Goal: Use online tool/utility: Utilize a website feature to perform a specific function

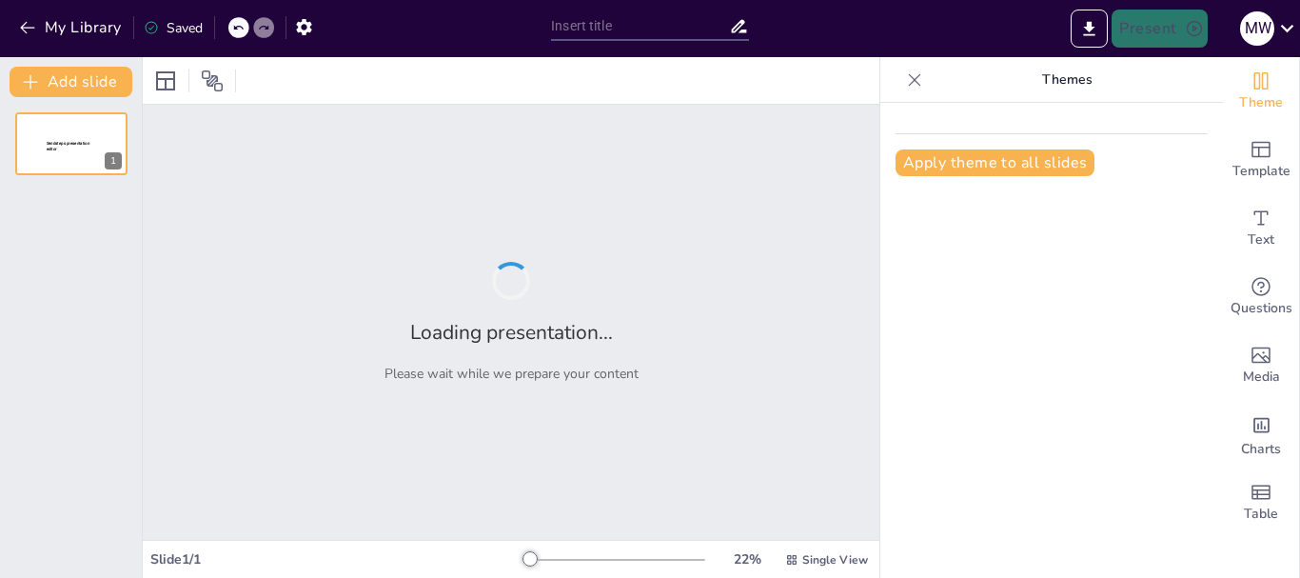
type input "Situación actual y perspectivas de la producción de pasifloras en el [GEOGRAPHI…"
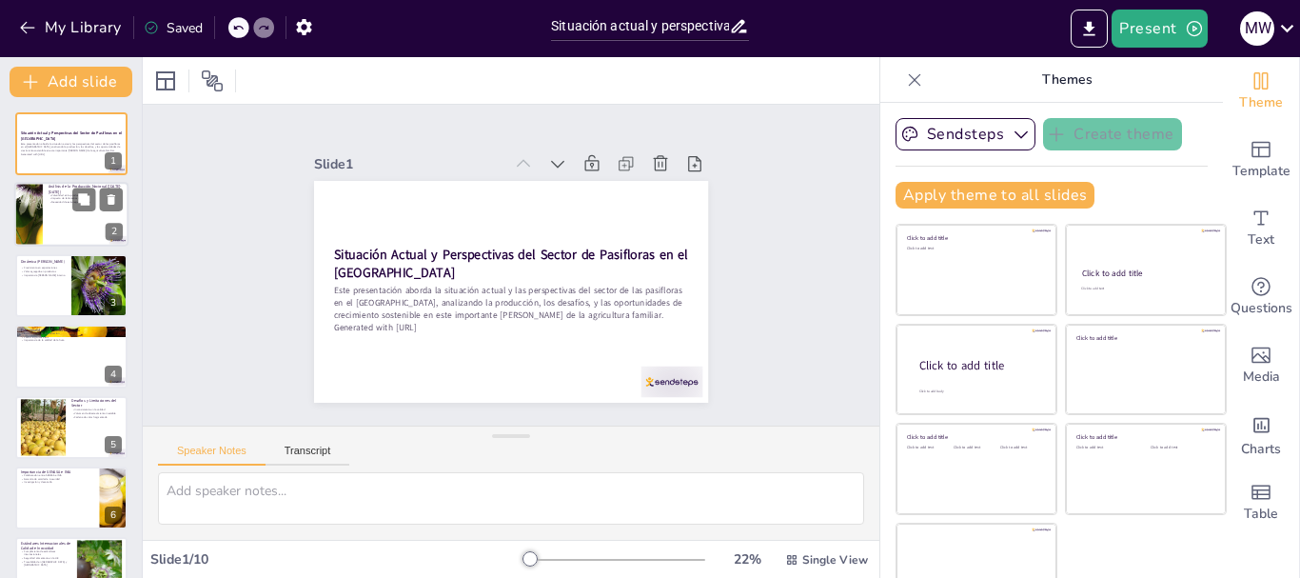
click at [73, 226] on div at bounding box center [71, 215] width 114 height 65
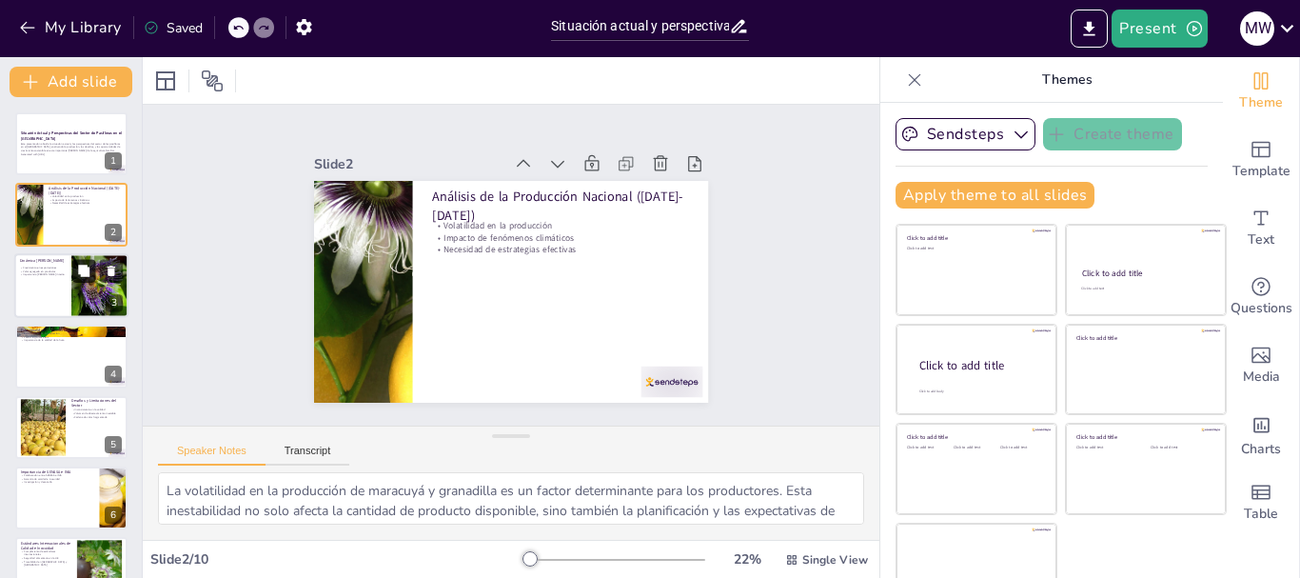
click at [74, 278] on button at bounding box center [83, 270] width 23 height 23
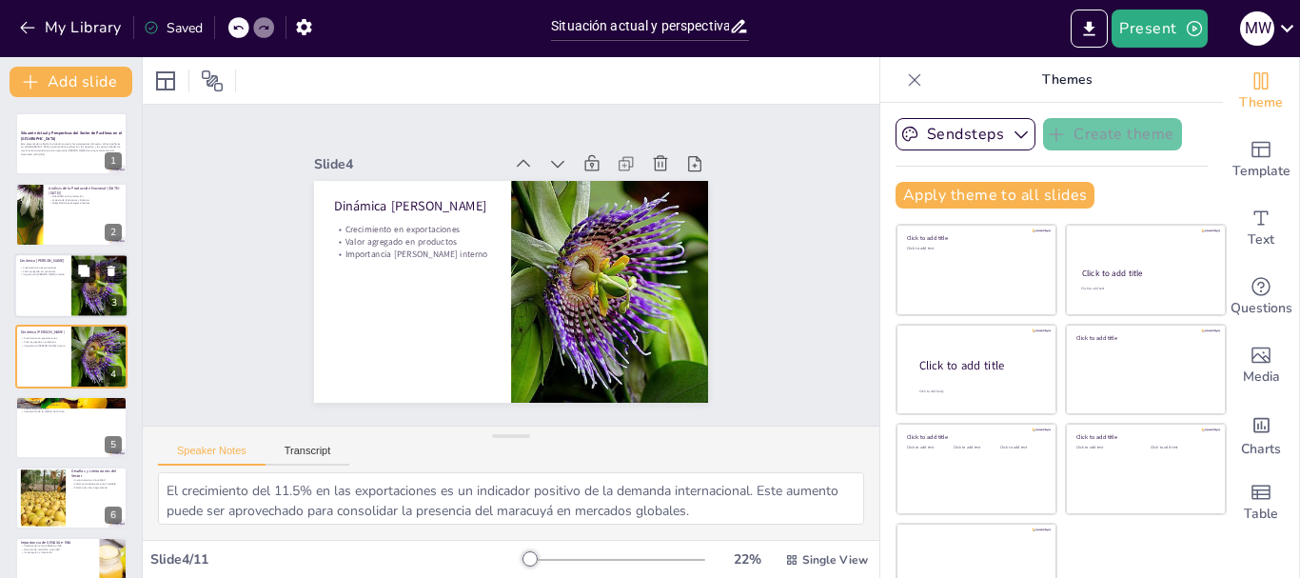
scroll to position [19, 0]
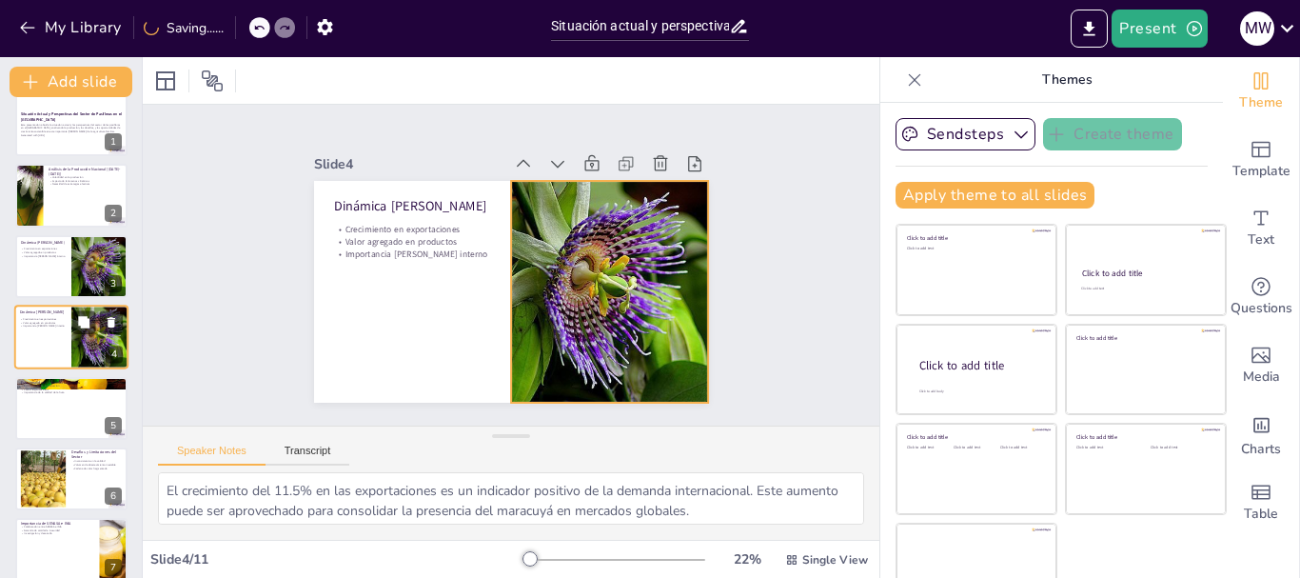
click at [71, 318] on div at bounding box center [100, 336] width 86 height 65
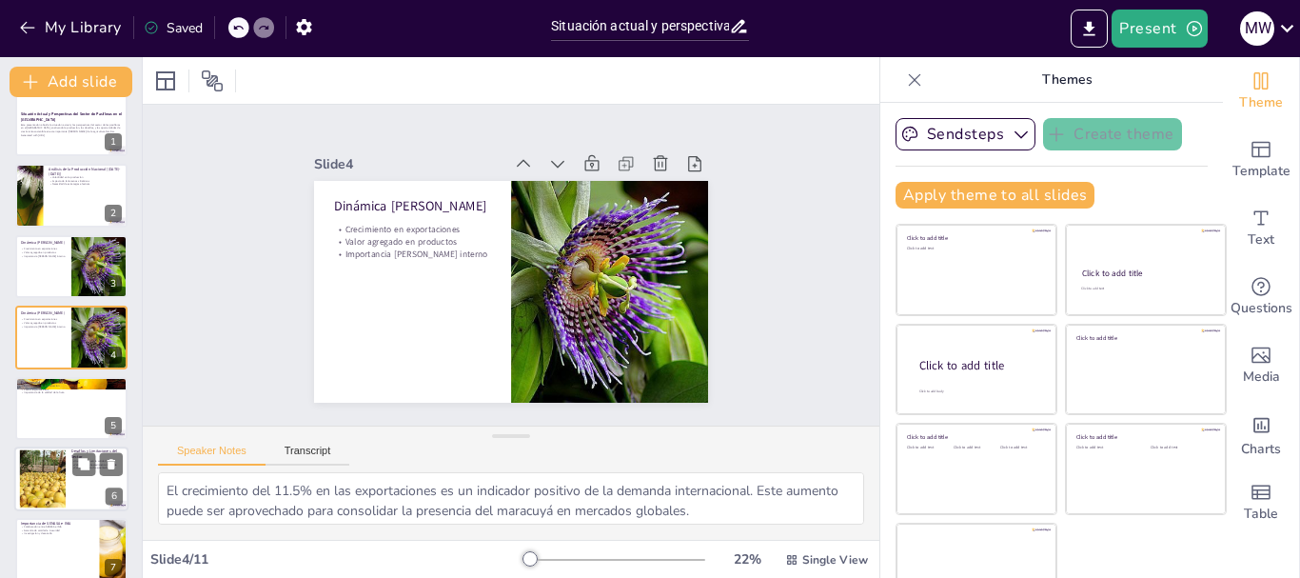
click at [61, 405] on div at bounding box center [71, 408] width 112 height 63
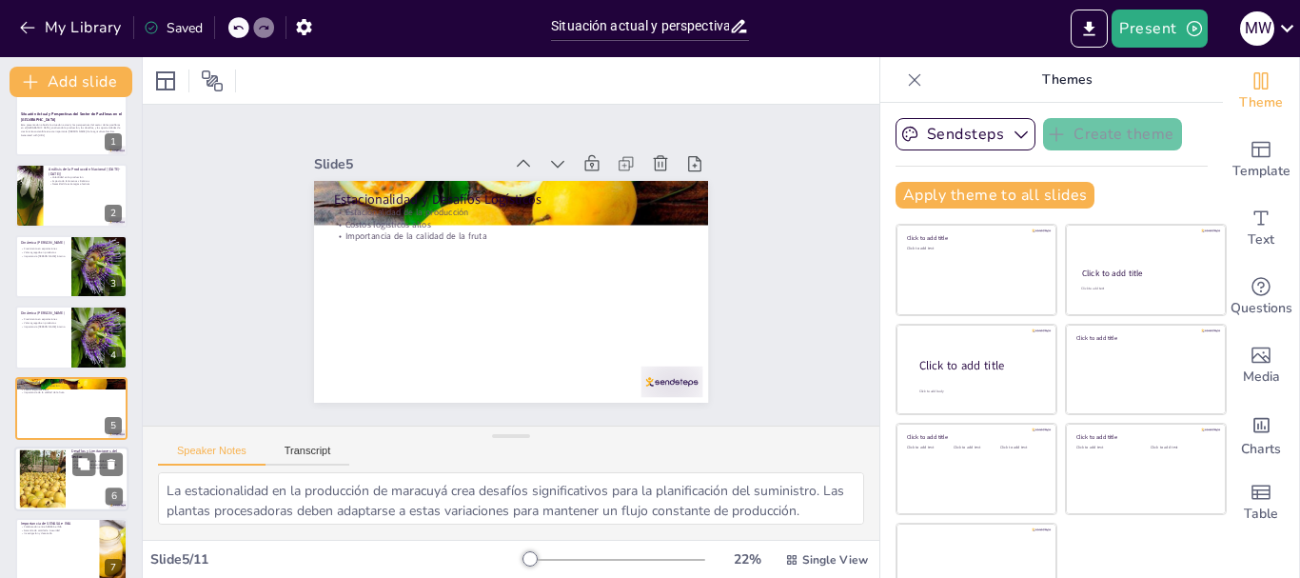
scroll to position [89, 0]
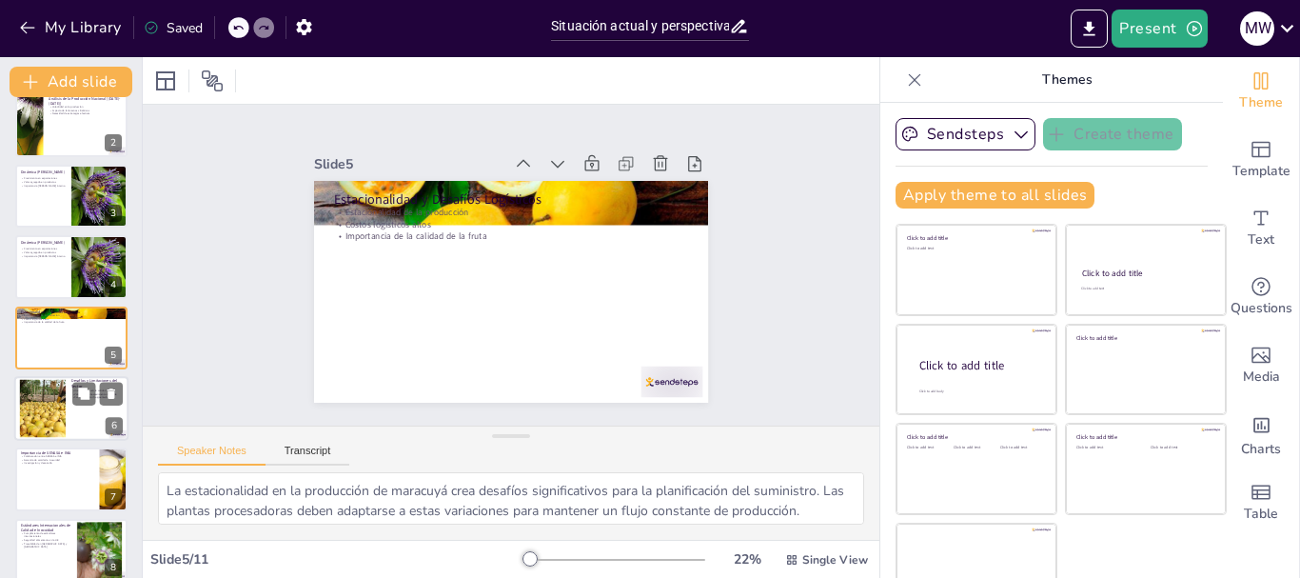
click at [58, 423] on div at bounding box center [42, 409] width 103 height 58
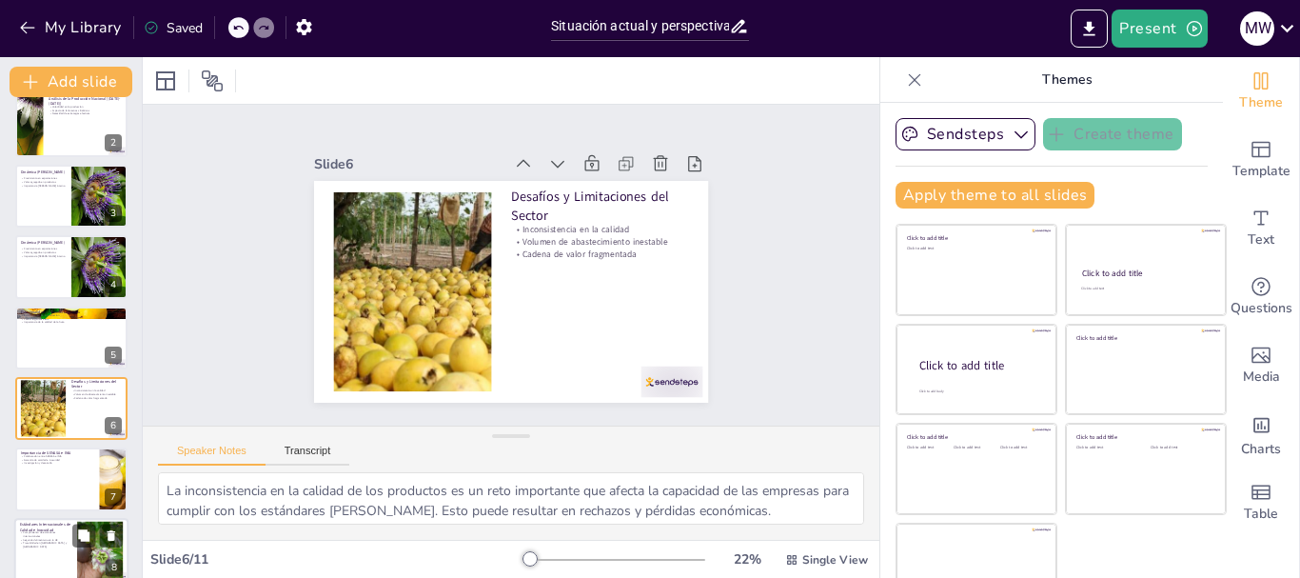
scroll to position [161, 0]
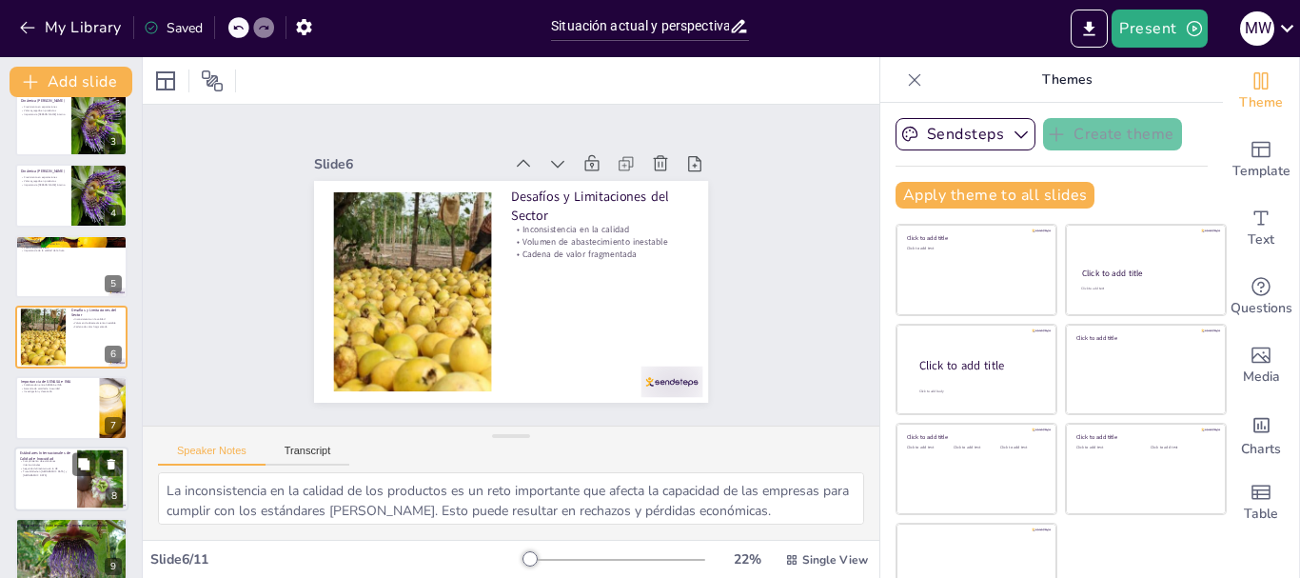
click at [45, 467] on div "Cumplimiento de estándares internacionales Seguridad alimentaria en la UE Traza…" at bounding box center [45, 468] width 51 height 18
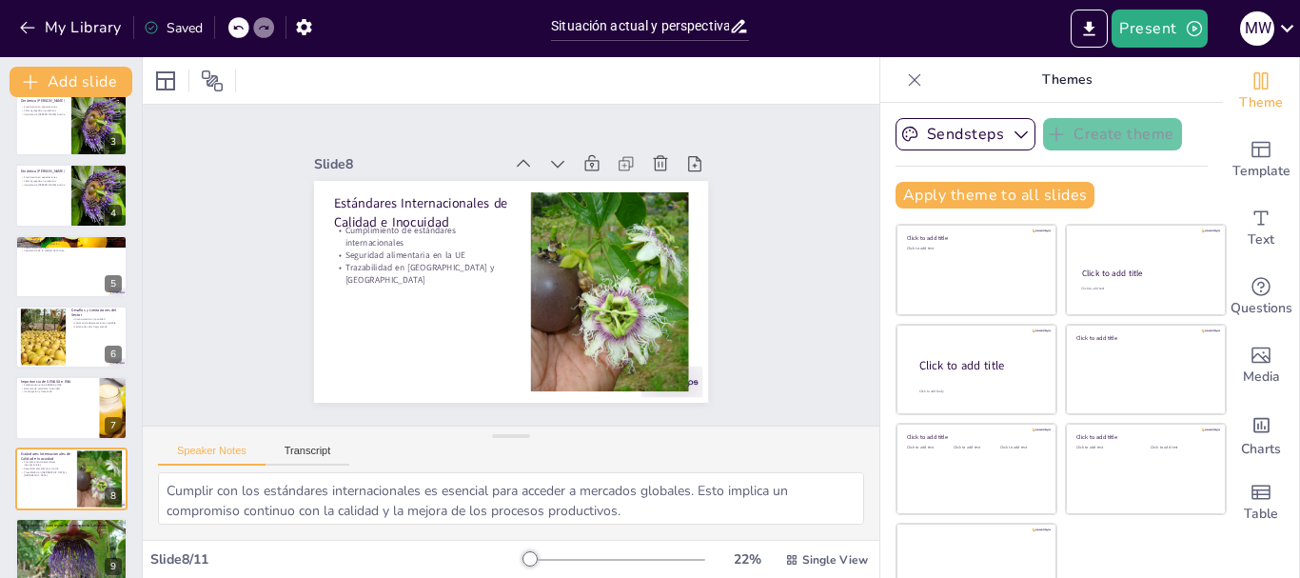
scroll to position [302, 0]
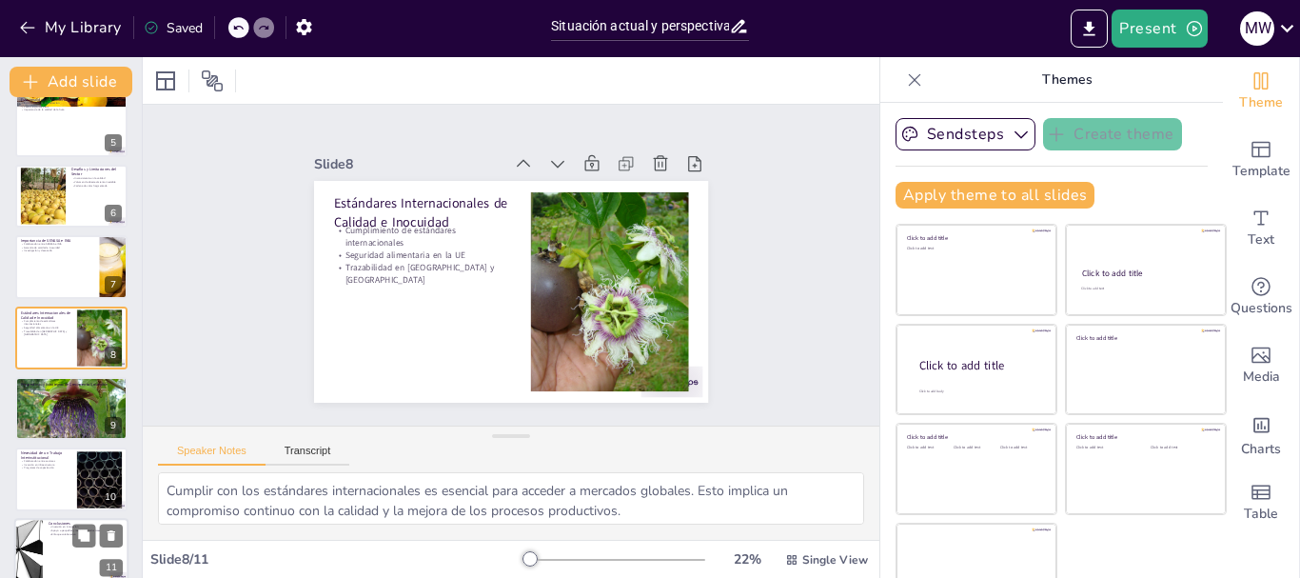
click at [59, 540] on div at bounding box center [71, 550] width 114 height 65
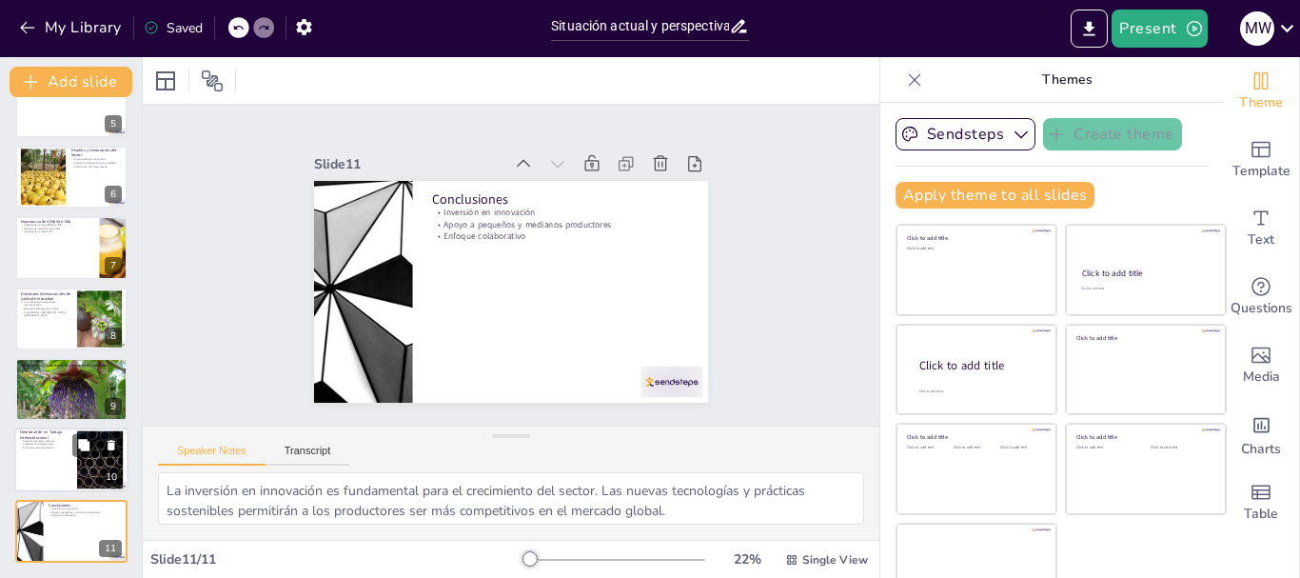
scroll to position [36, 0]
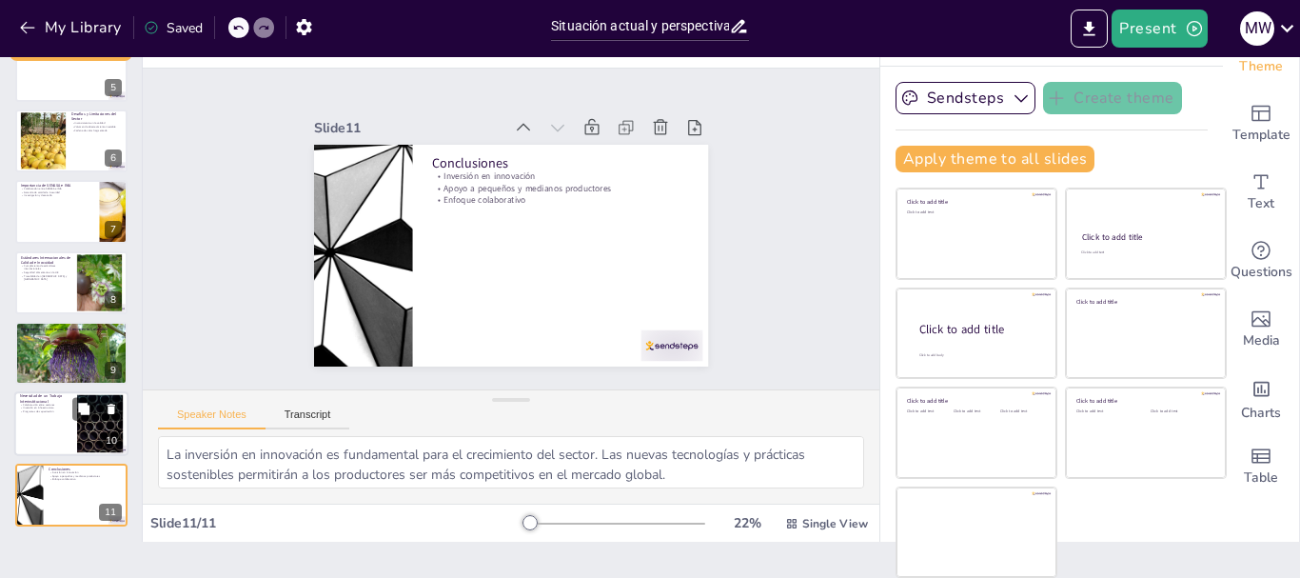
click at [69, 416] on div at bounding box center [71, 424] width 114 height 65
type textarea "La colaboración entre el sector público y privado es fundamental para abordar l…"
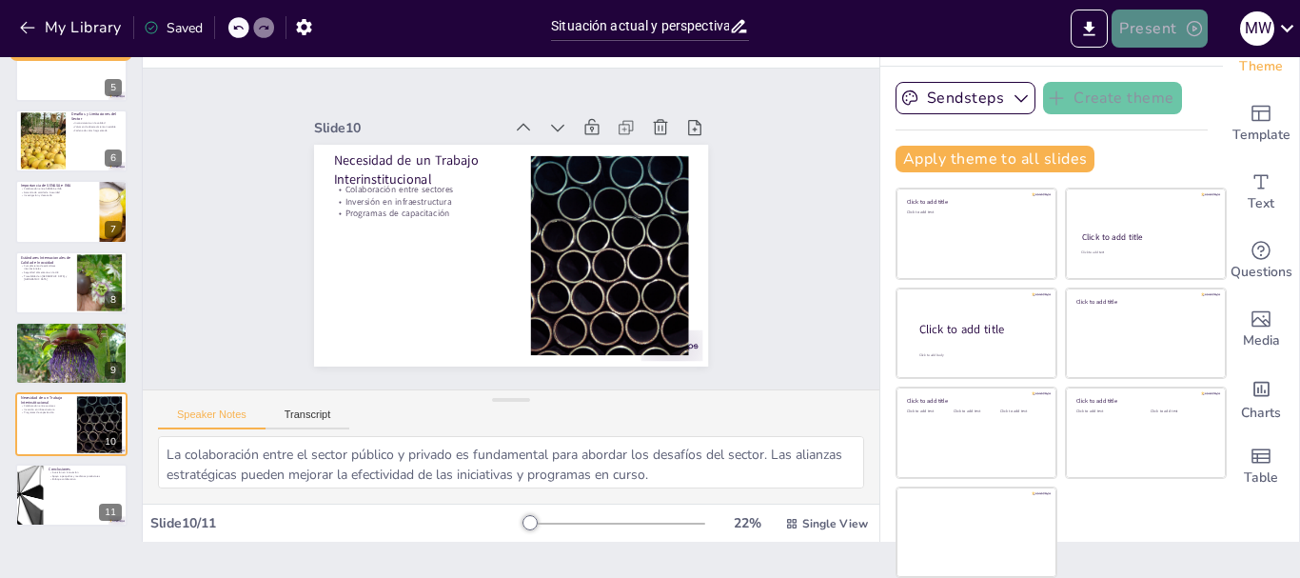
click at [1129, 27] on button "Present" at bounding box center [1158, 29] width 95 height 38
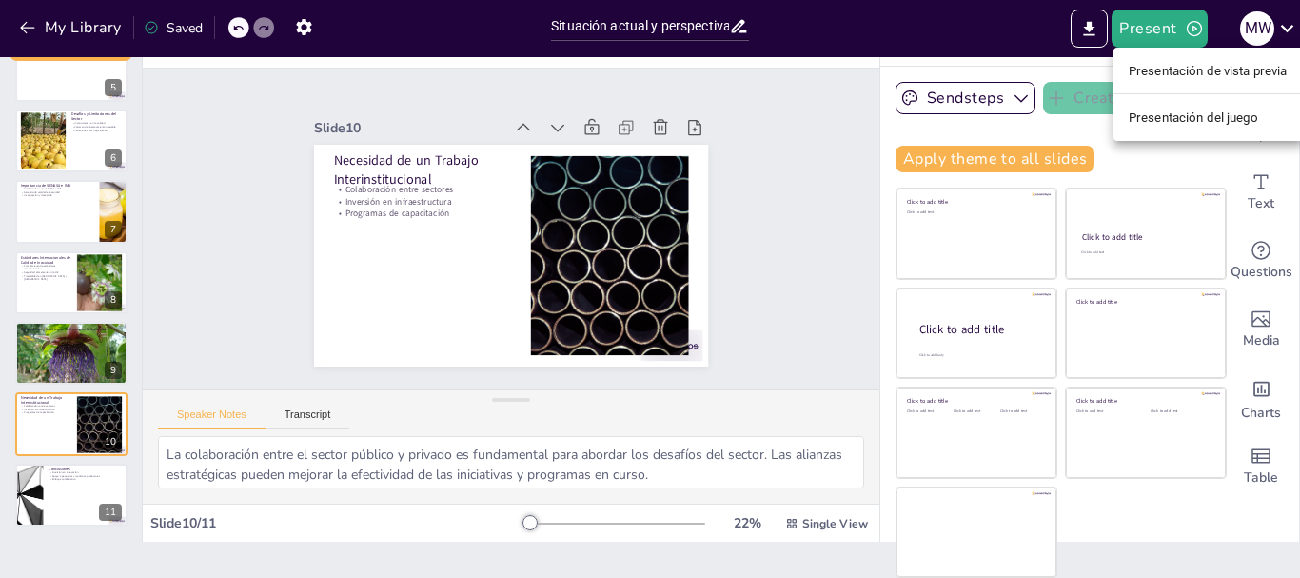
click at [1082, 34] on div at bounding box center [650, 289] width 1300 height 578
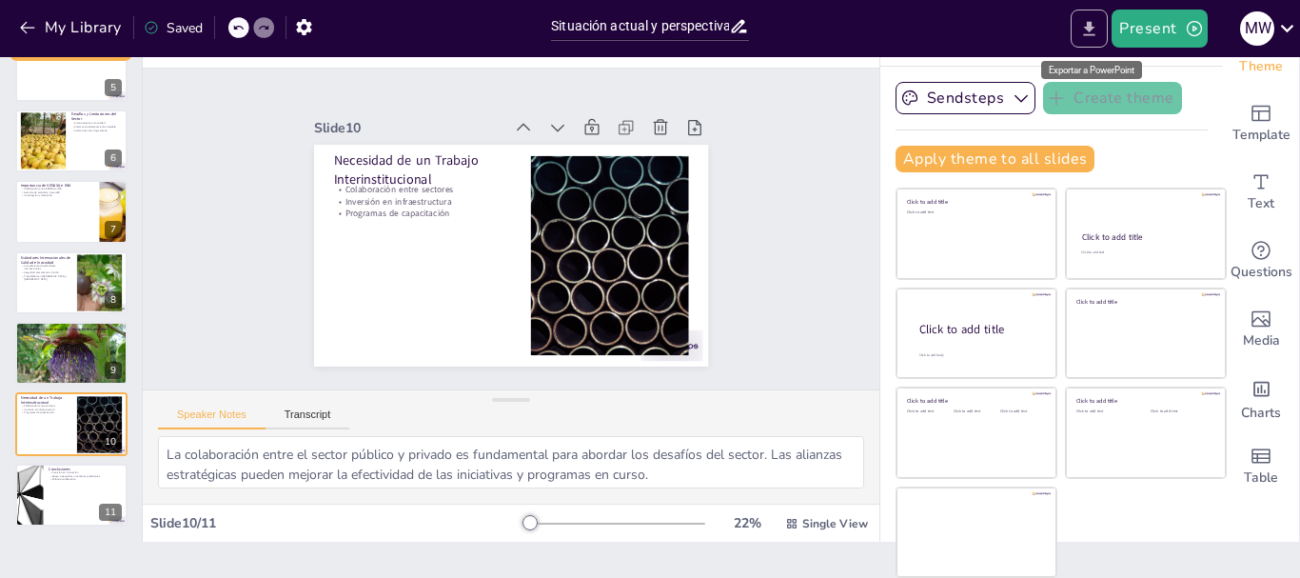
click at [1089, 31] on icon "Export to PowerPoint" at bounding box center [1089, 29] width 20 height 20
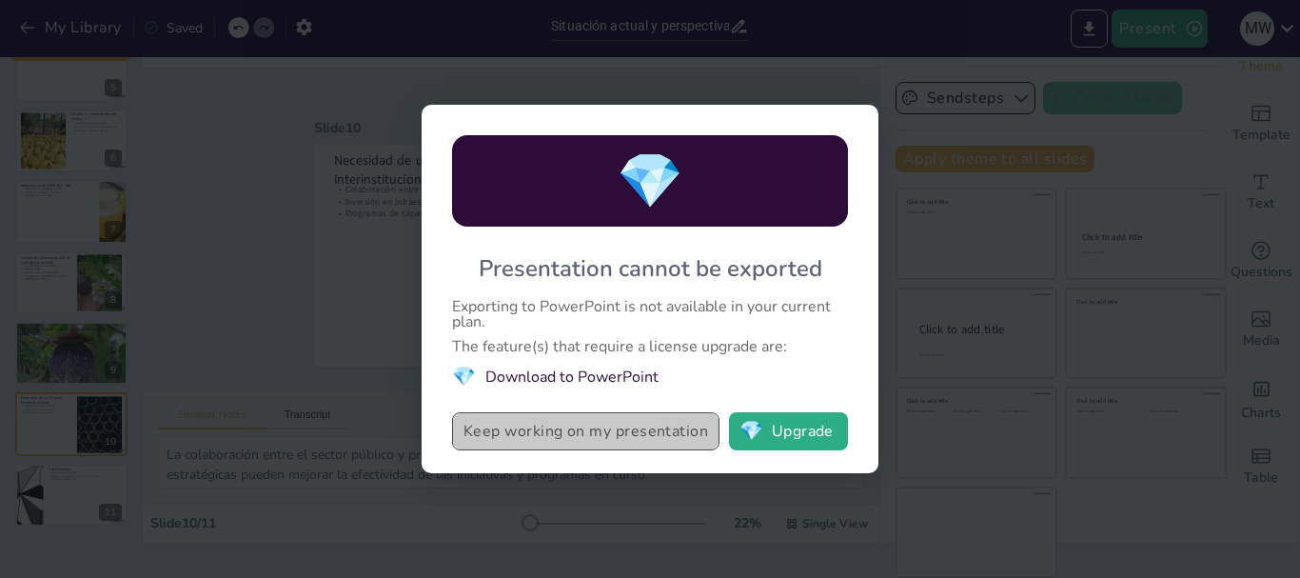
click at [638, 436] on button "Keep working on my presentation" at bounding box center [585, 431] width 267 height 38
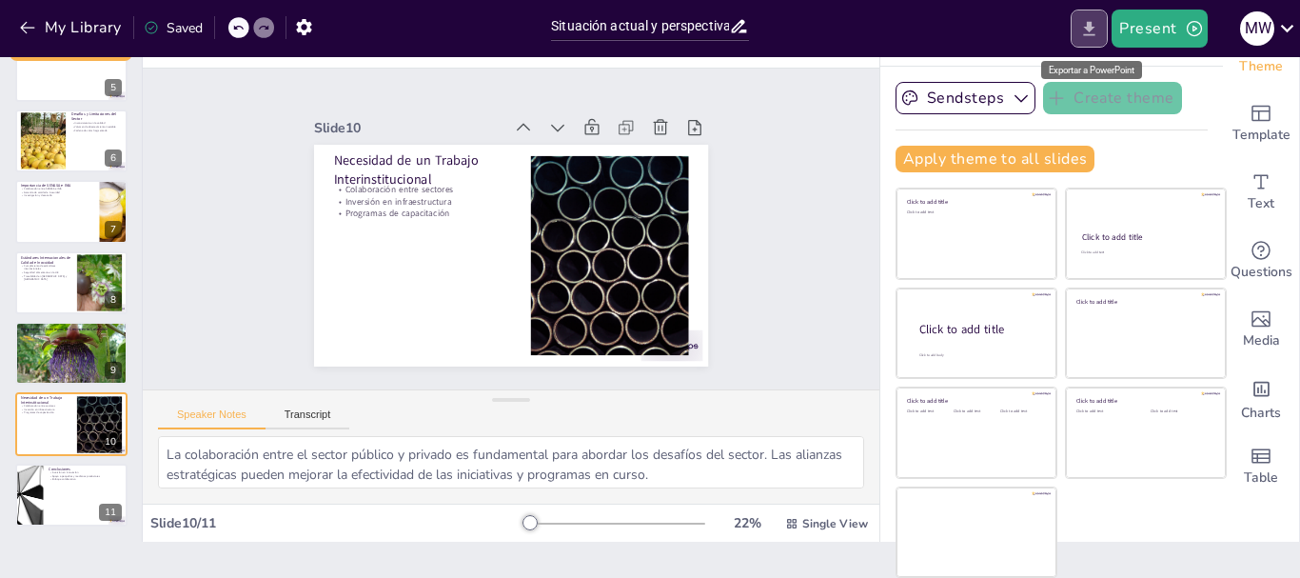
click at [1085, 22] on icon "Export to PowerPoint" at bounding box center [1089, 29] width 20 height 20
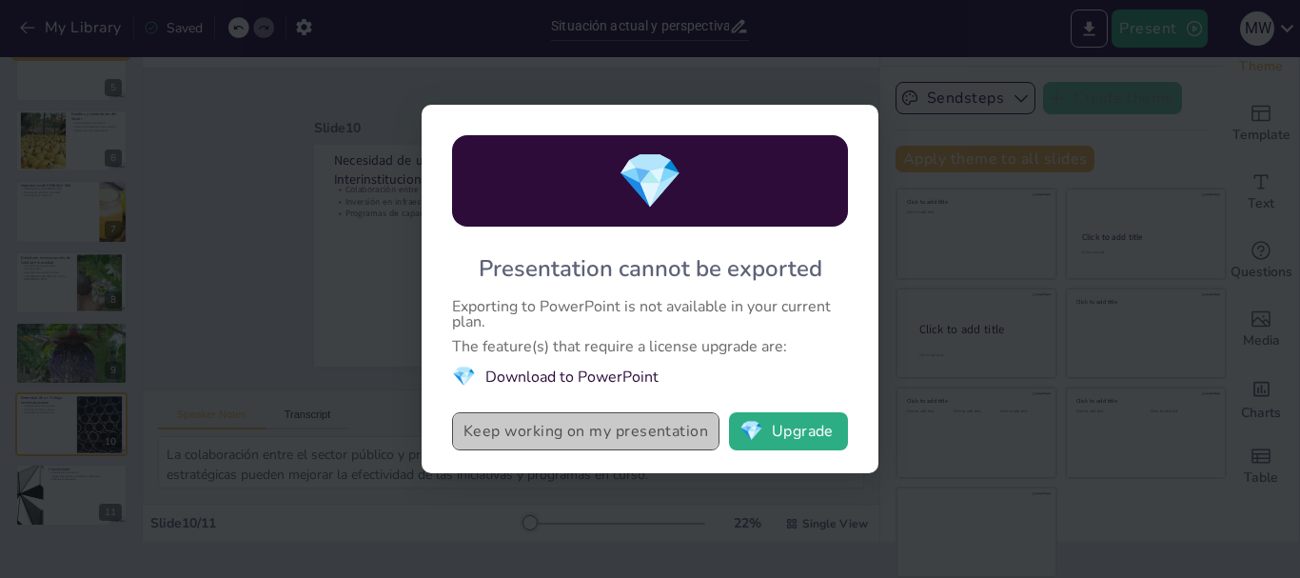
click at [594, 432] on button "Keep working on my presentation" at bounding box center [585, 431] width 267 height 38
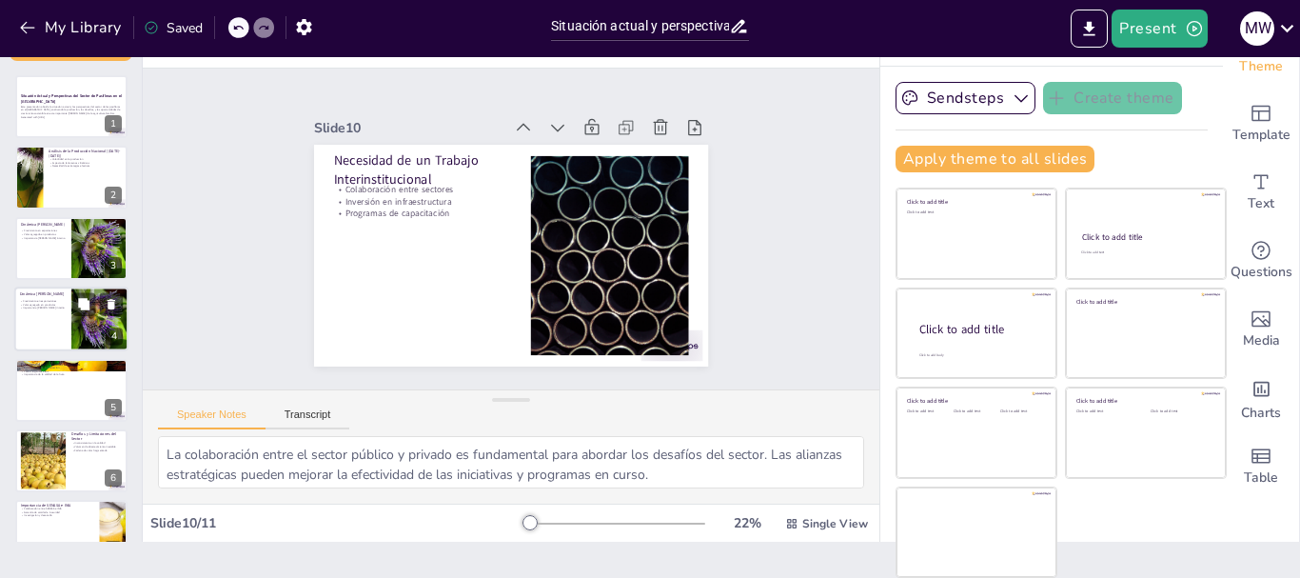
scroll to position [0, 0]
click at [45, 121] on div at bounding box center [71, 107] width 114 height 65
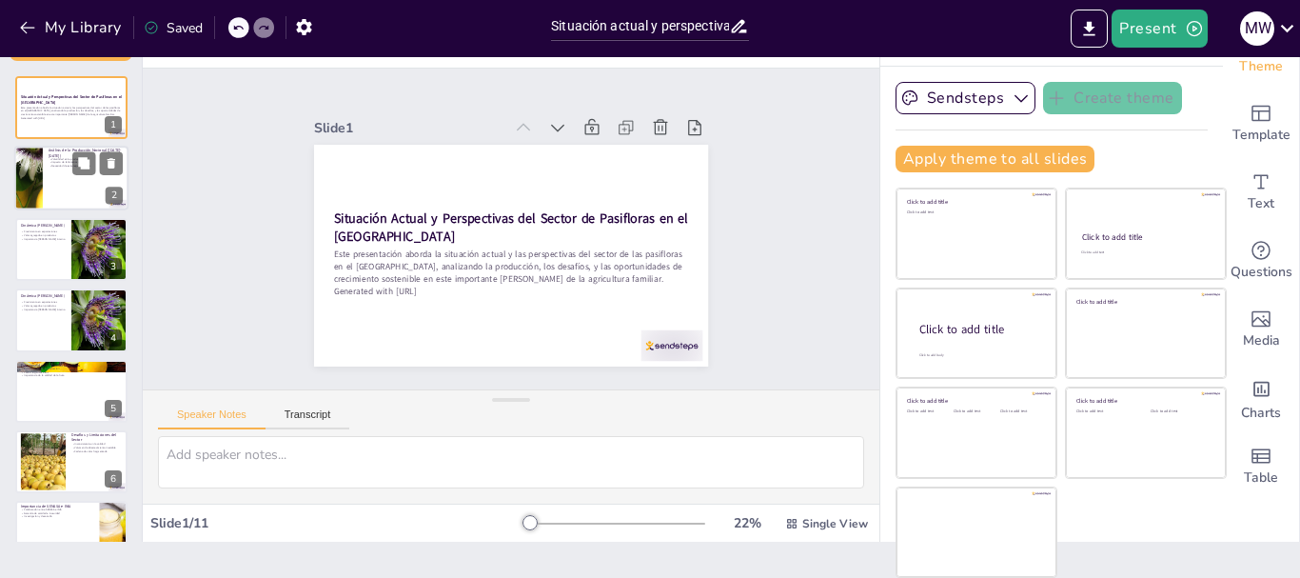
click at [45, 172] on div at bounding box center [71, 179] width 114 height 65
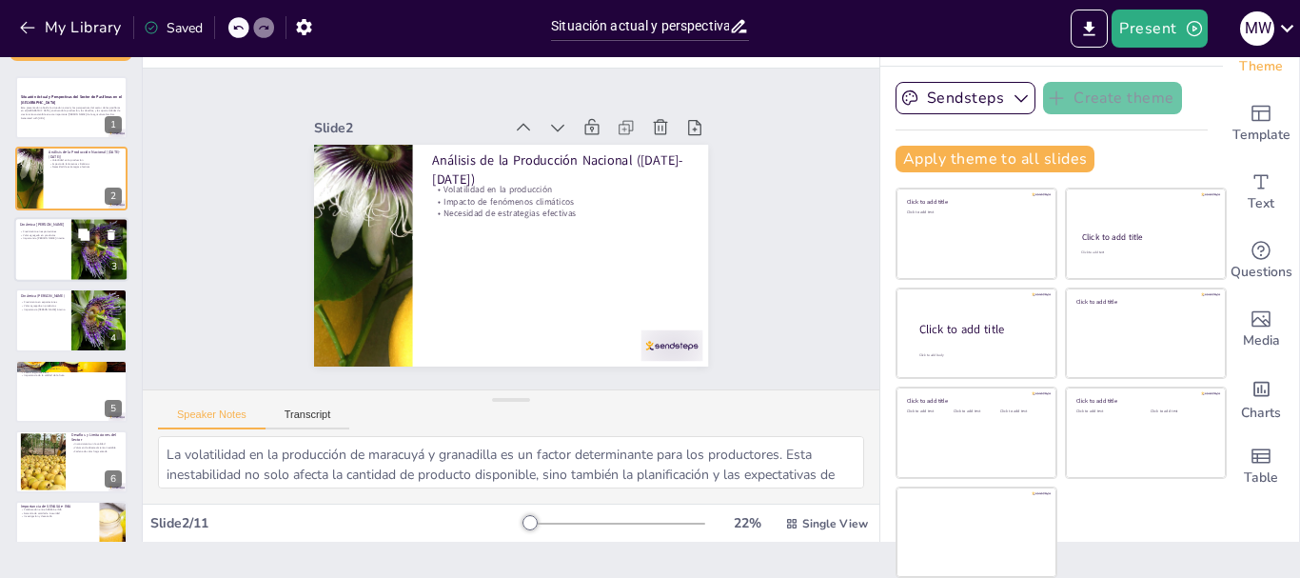
click at [38, 225] on p "Dinámica [PERSON_NAME]" at bounding box center [43, 225] width 46 height 6
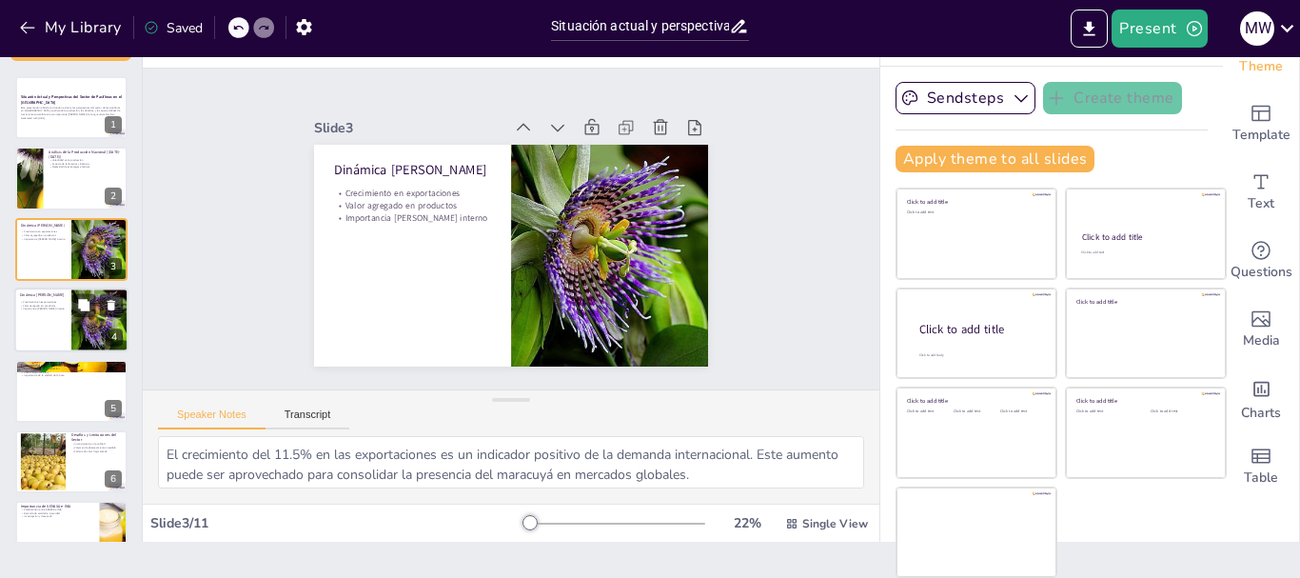
click at [54, 301] on p "Crecimiento en exportaciones" at bounding box center [43, 302] width 46 height 4
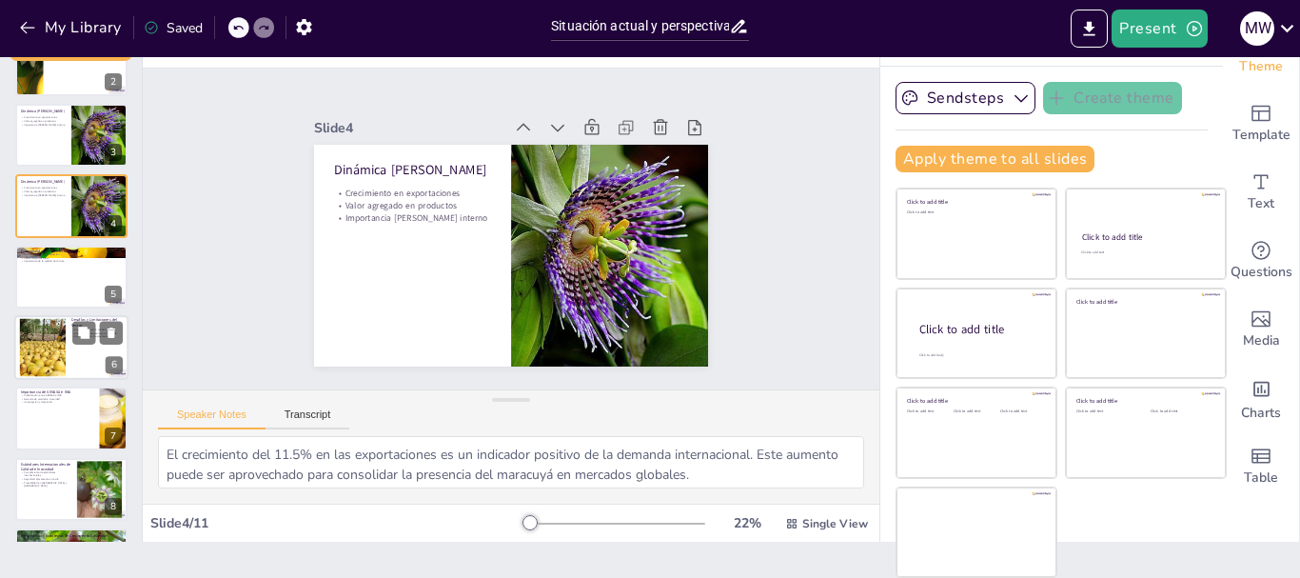
click at [41, 341] on div at bounding box center [42, 348] width 103 height 58
type textarea "La inconsistencia en la calidad de los productos es un reto importante que afec…"
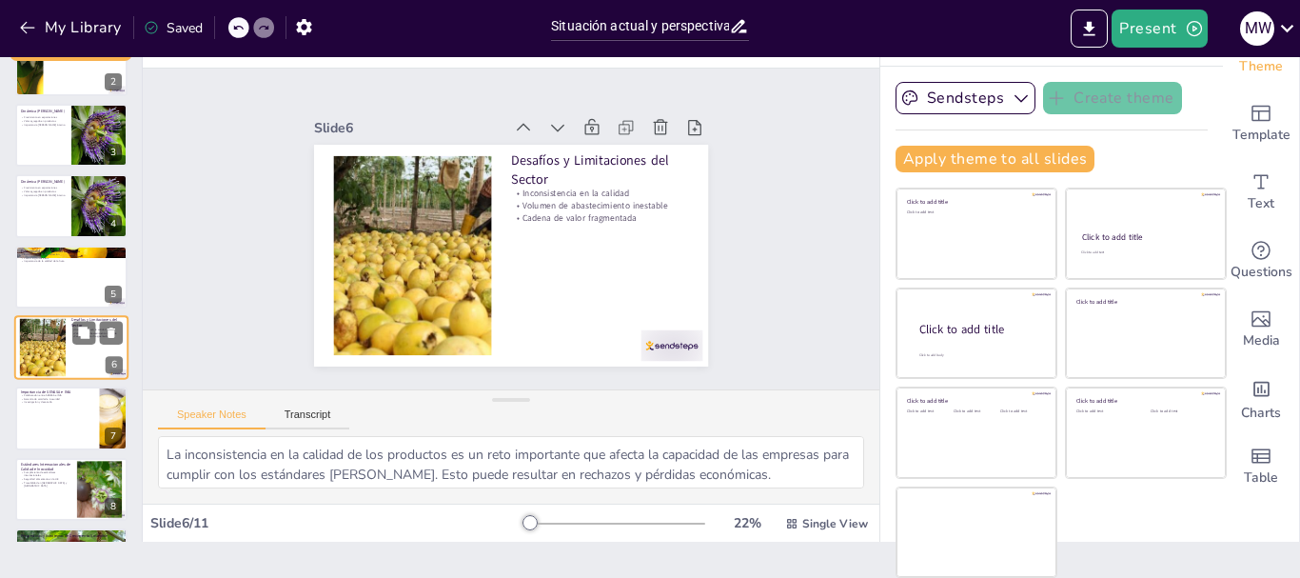
scroll to position [161, 0]
